Goal: Task Accomplishment & Management: Manage account settings

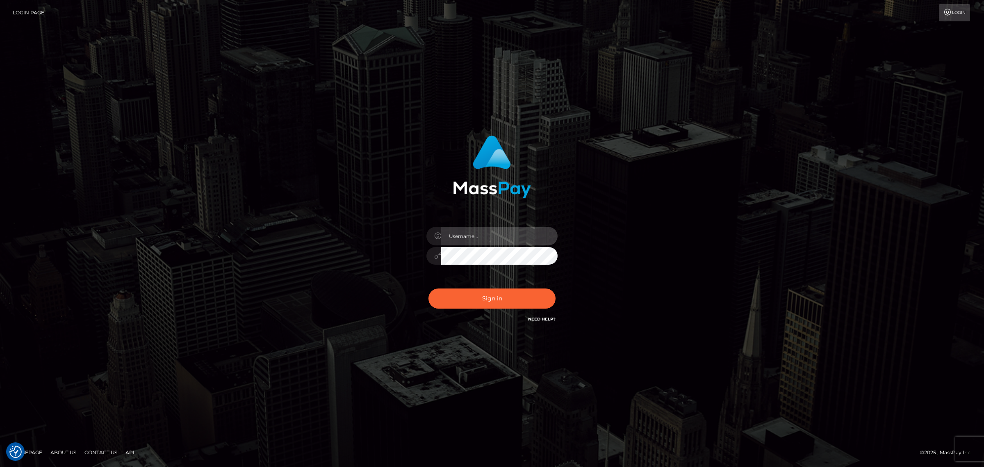
click at [467, 238] on input "text" at bounding box center [499, 236] width 116 height 18
type input "gunjan.k"
click at [495, 298] on button "Sign in" at bounding box center [491, 298] width 127 height 20
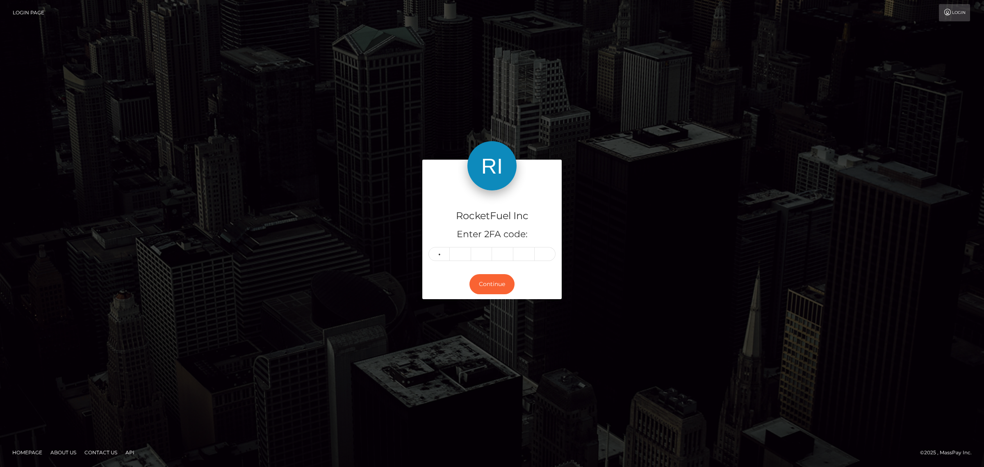
type input "2"
type input "3"
type input "9"
type input "6"
type input "7"
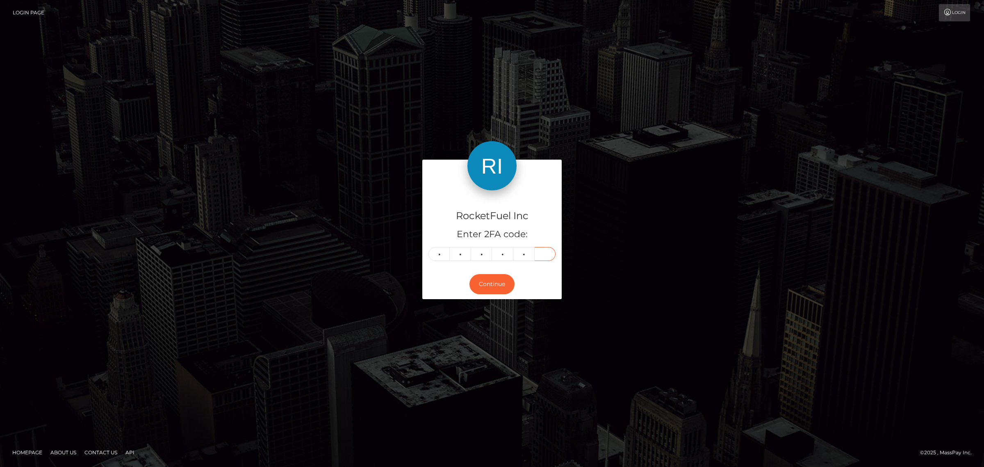
type input "7"
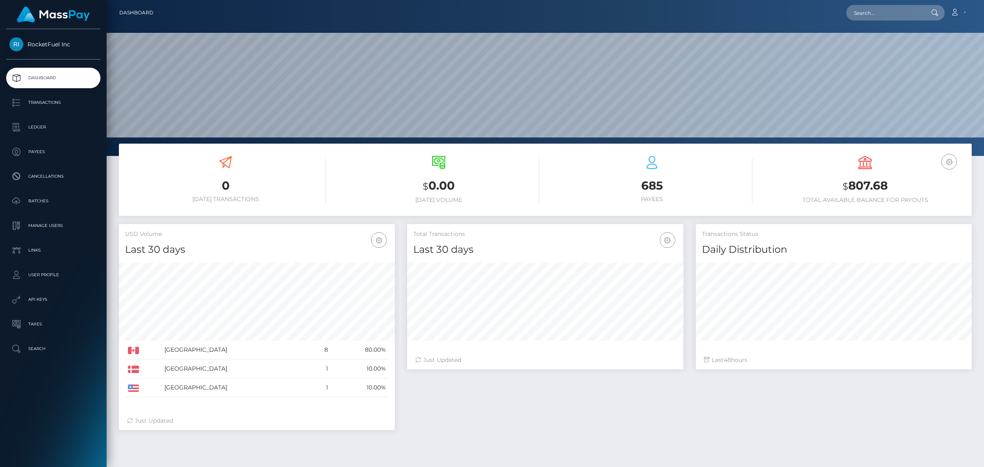
scroll to position [145, 276]
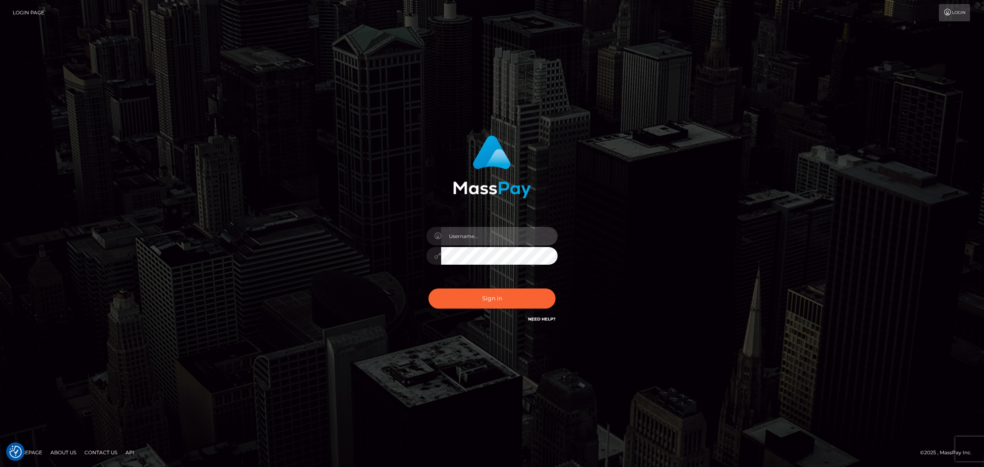
click at [450, 236] on input "text" at bounding box center [499, 236] width 116 height 18
type input "gunjan.k"
click at [464, 237] on input "text" at bounding box center [499, 236] width 116 height 18
type input "gunjan.k"
click at [483, 296] on button "Sign in" at bounding box center [491, 298] width 127 height 20
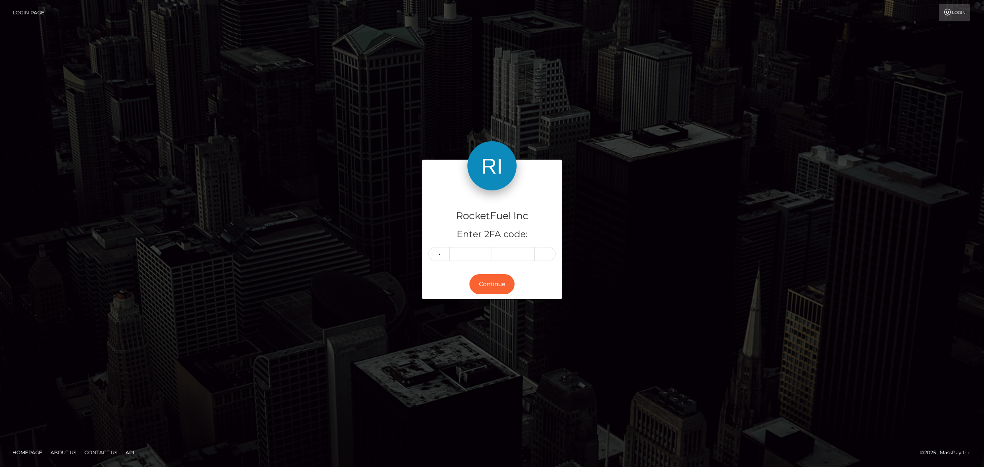
type input "8"
type input "0"
type input "7"
type input "4"
type input "8"
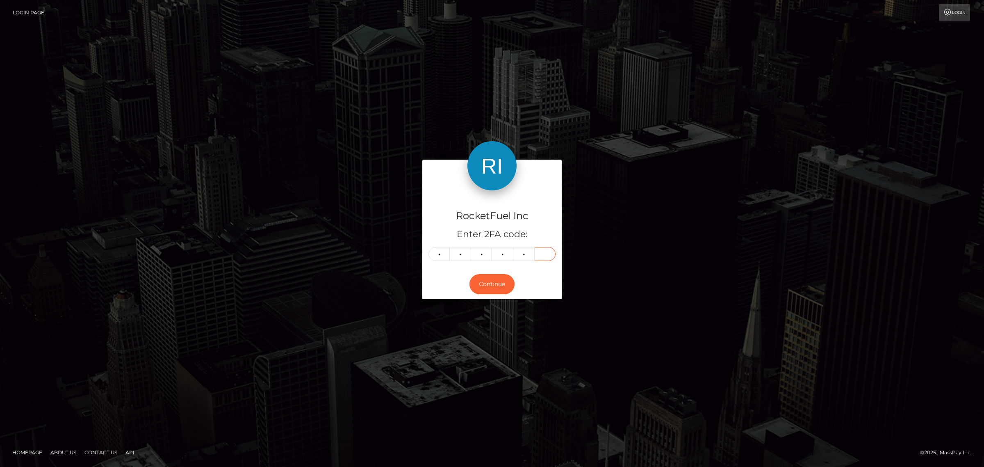
type input "3"
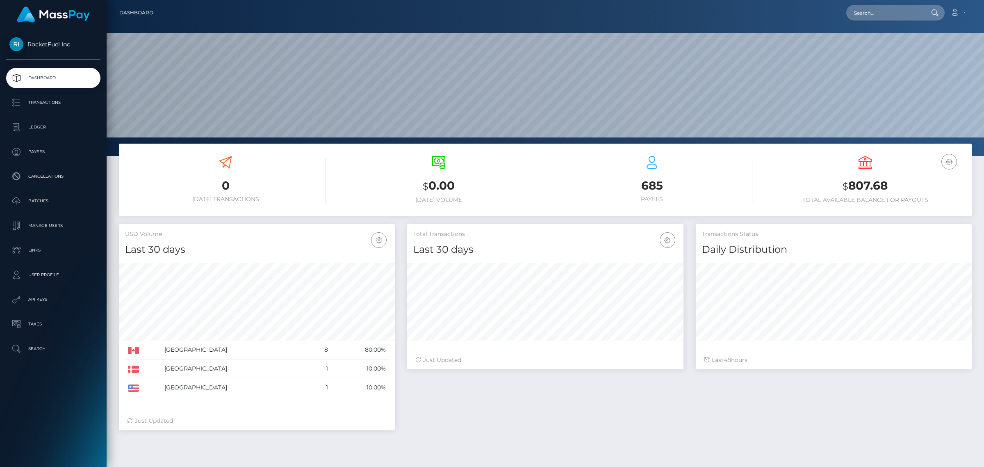
scroll to position [145, 276]
